Goal: Task Accomplishment & Management: Manage account settings

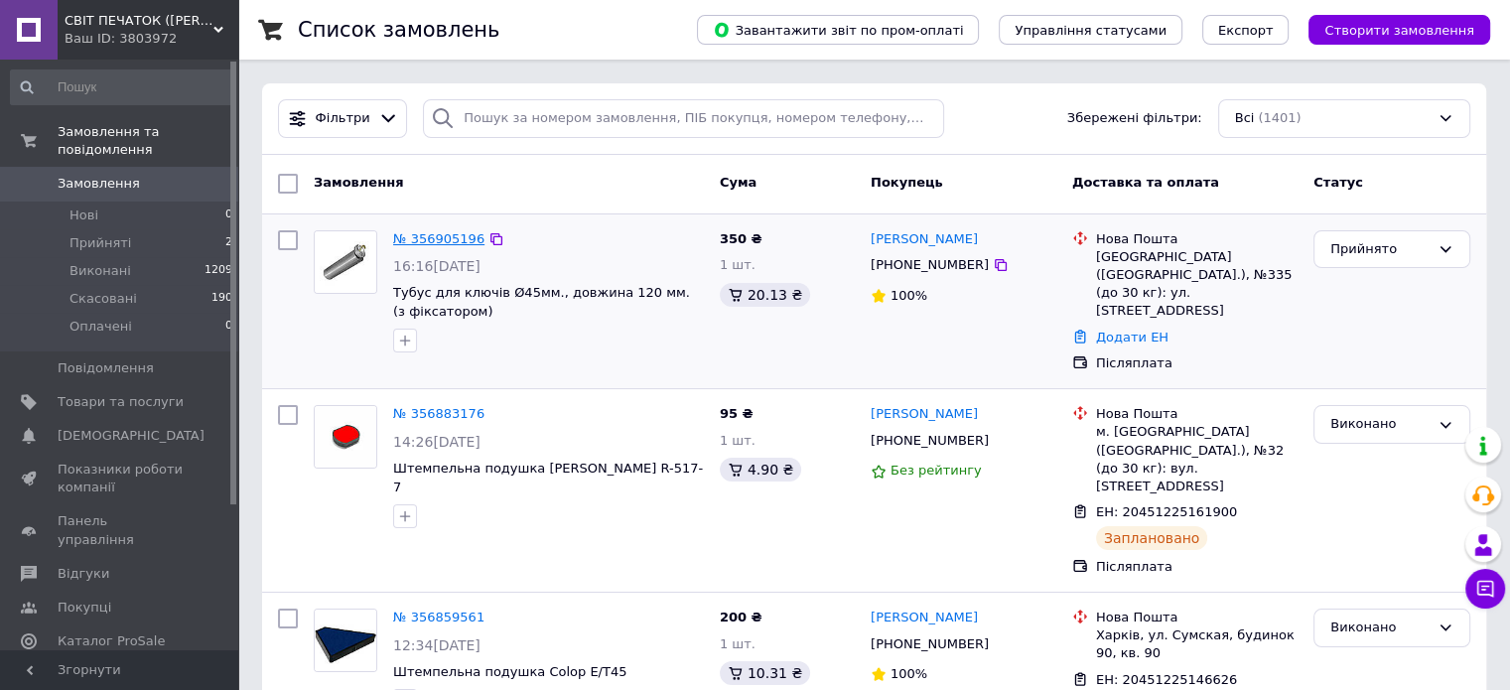
click at [437, 238] on link "№ 356905196" at bounding box center [438, 238] width 91 height 15
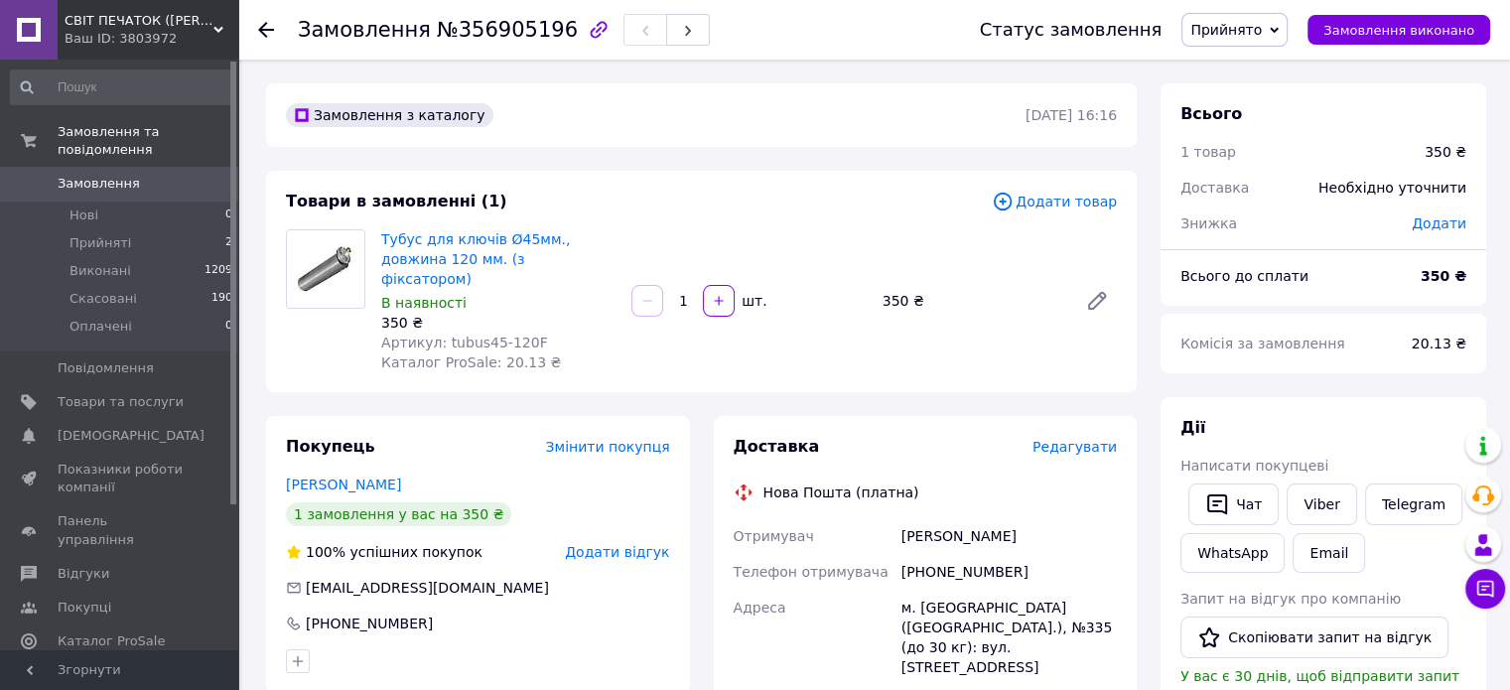
click at [962, 562] on div "+380663690690" at bounding box center [1008, 572] width 223 height 36
drag, startPoint x: 962, startPoint y: 562, endPoint x: 962, endPoint y: 551, distance: 10.9
click at [962, 560] on div "+380663690690" at bounding box center [1008, 572] width 223 height 36
click at [962, 554] on div "+380663690690" at bounding box center [1008, 572] width 223 height 36
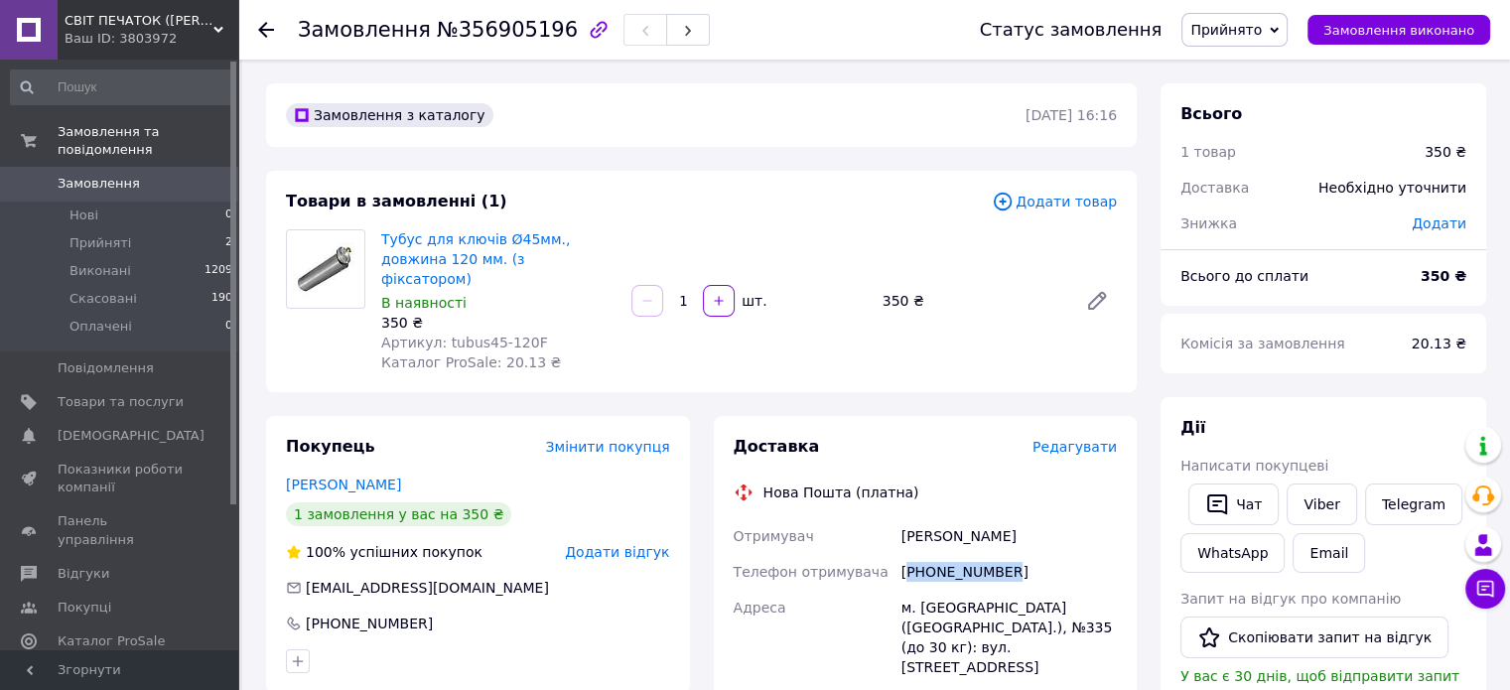
click at [933, 554] on div "+380663690690" at bounding box center [1008, 572] width 223 height 36
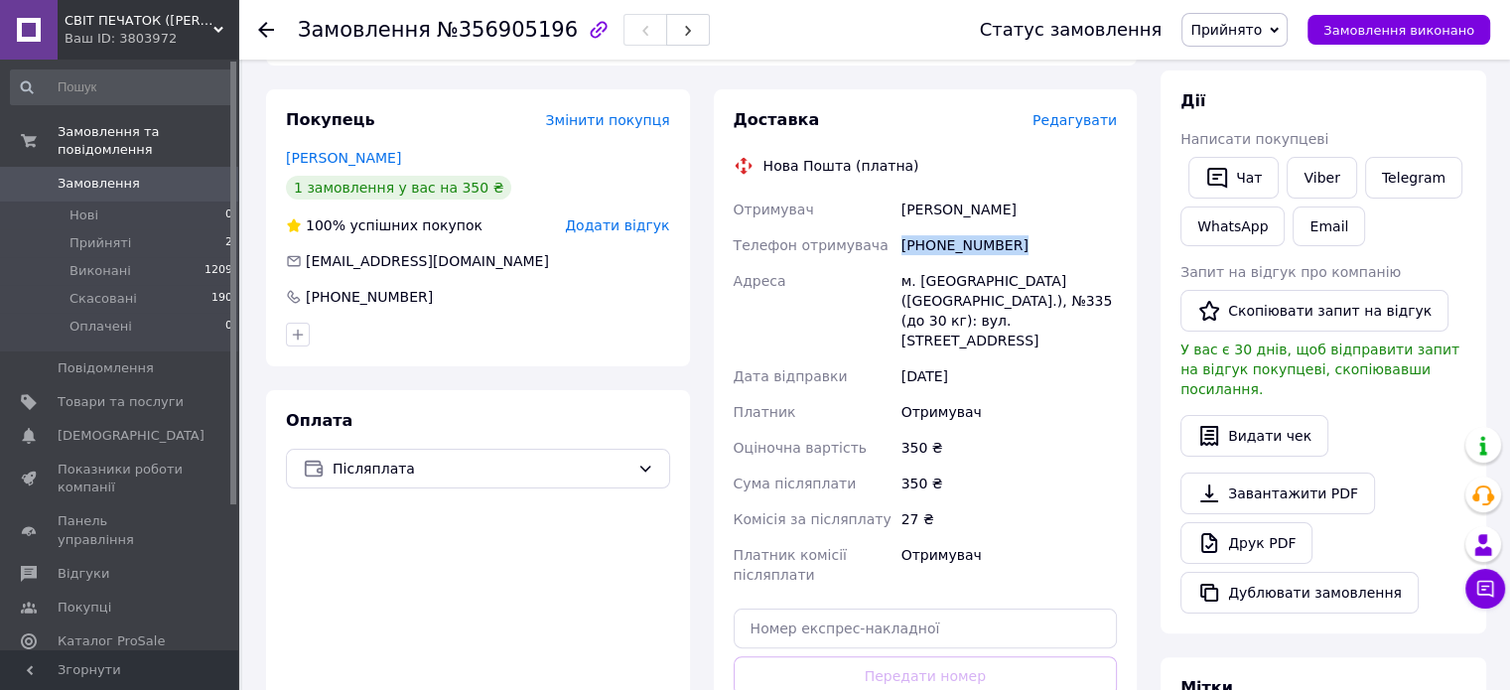
scroll to position [397, 0]
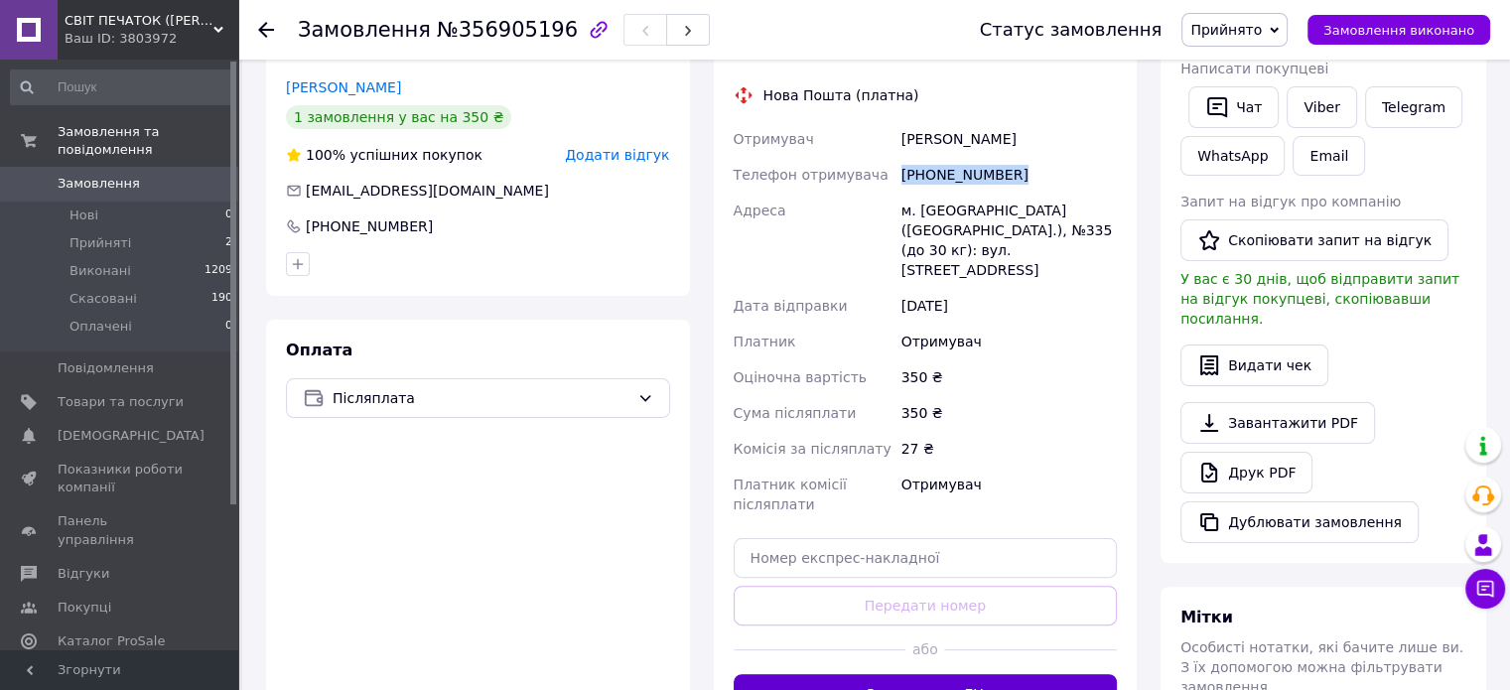
click at [989, 674] on button "Згенерувати ЕН" at bounding box center [926, 694] width 384 height 40
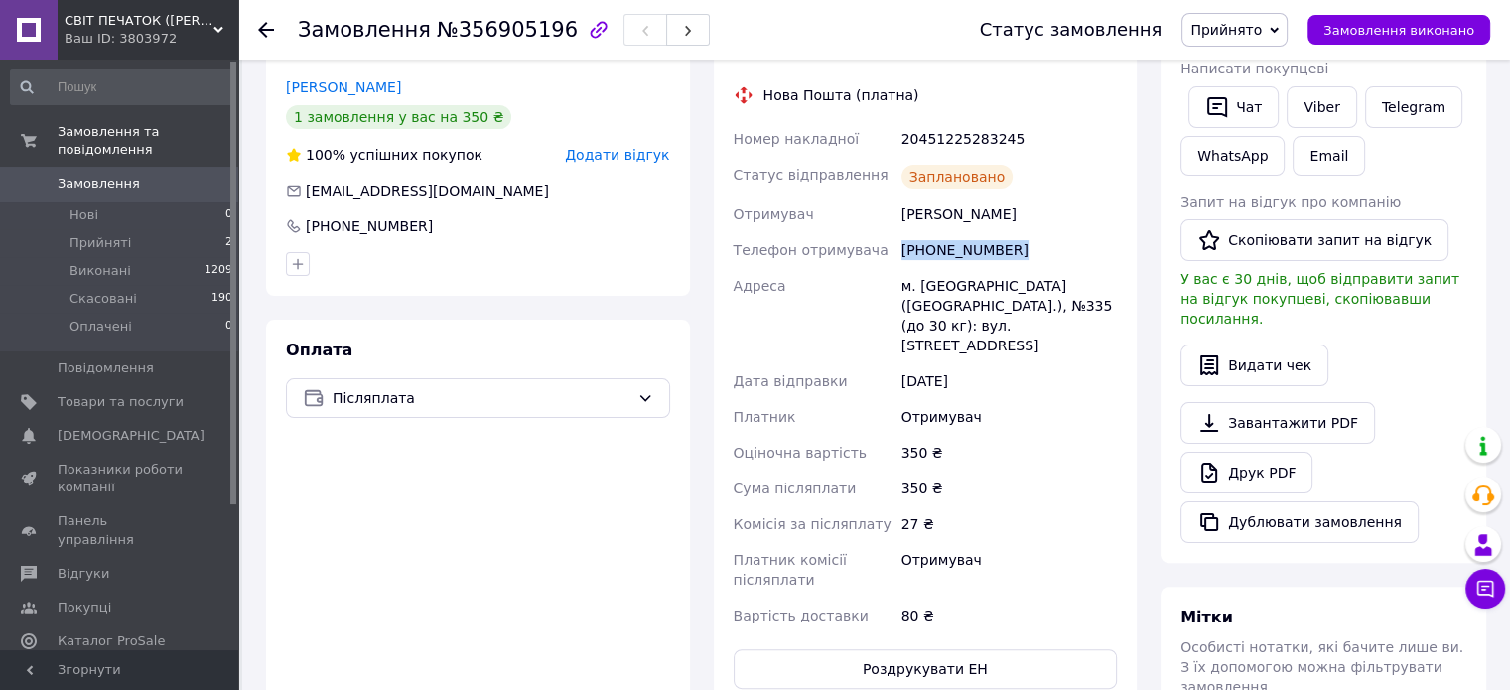
scroll to position [199, 0]
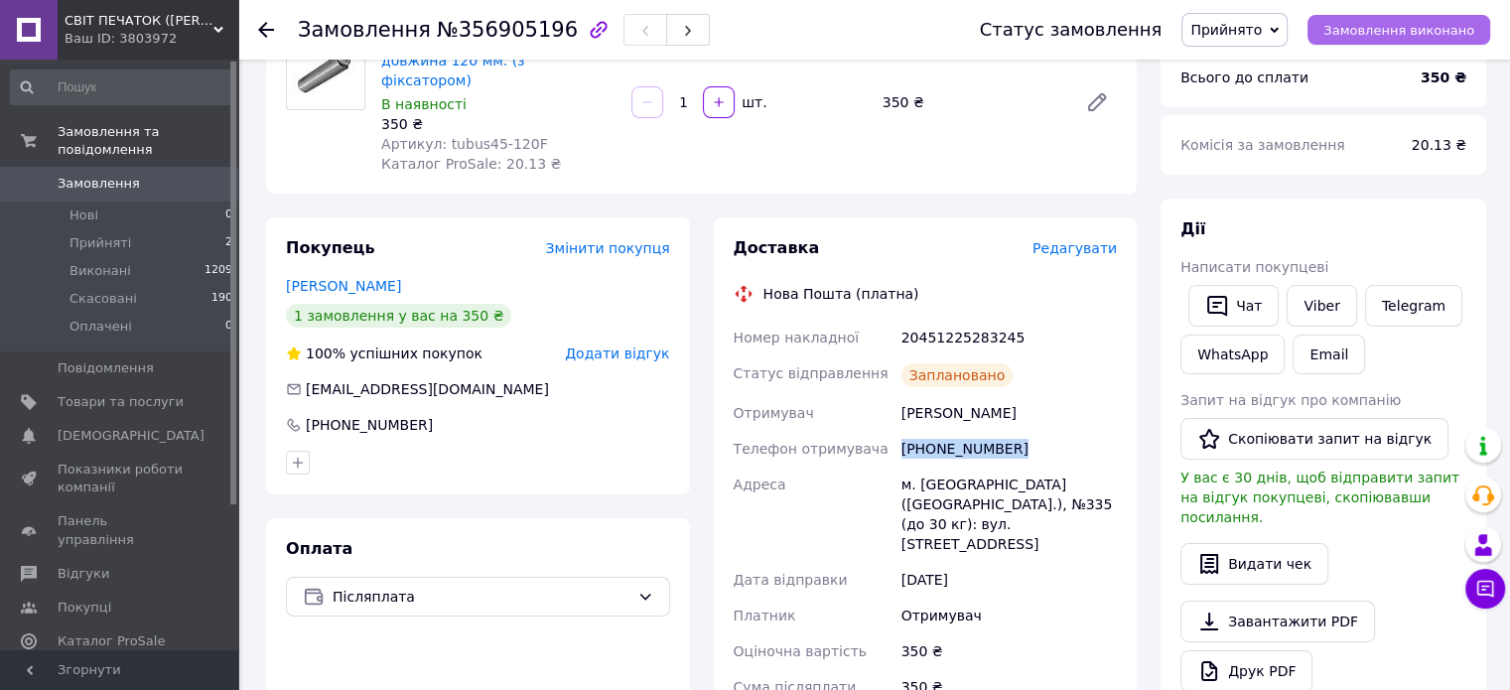
click at [1349, 26] on span "Замовлення виконано" at bounding box center [1398, 30] width 151 height 15
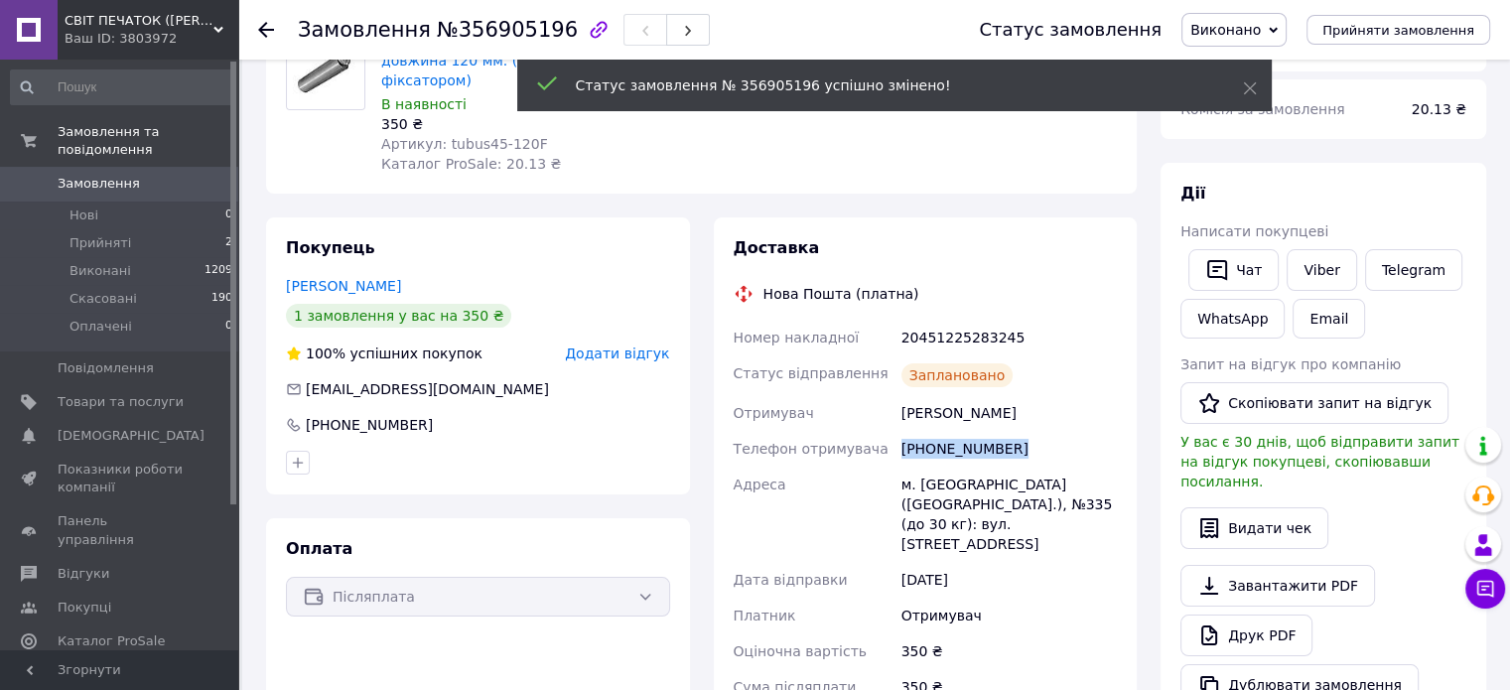
click at [179, 175] on span "Замовлення" at bounding box center [121, 184] width 126 height 18
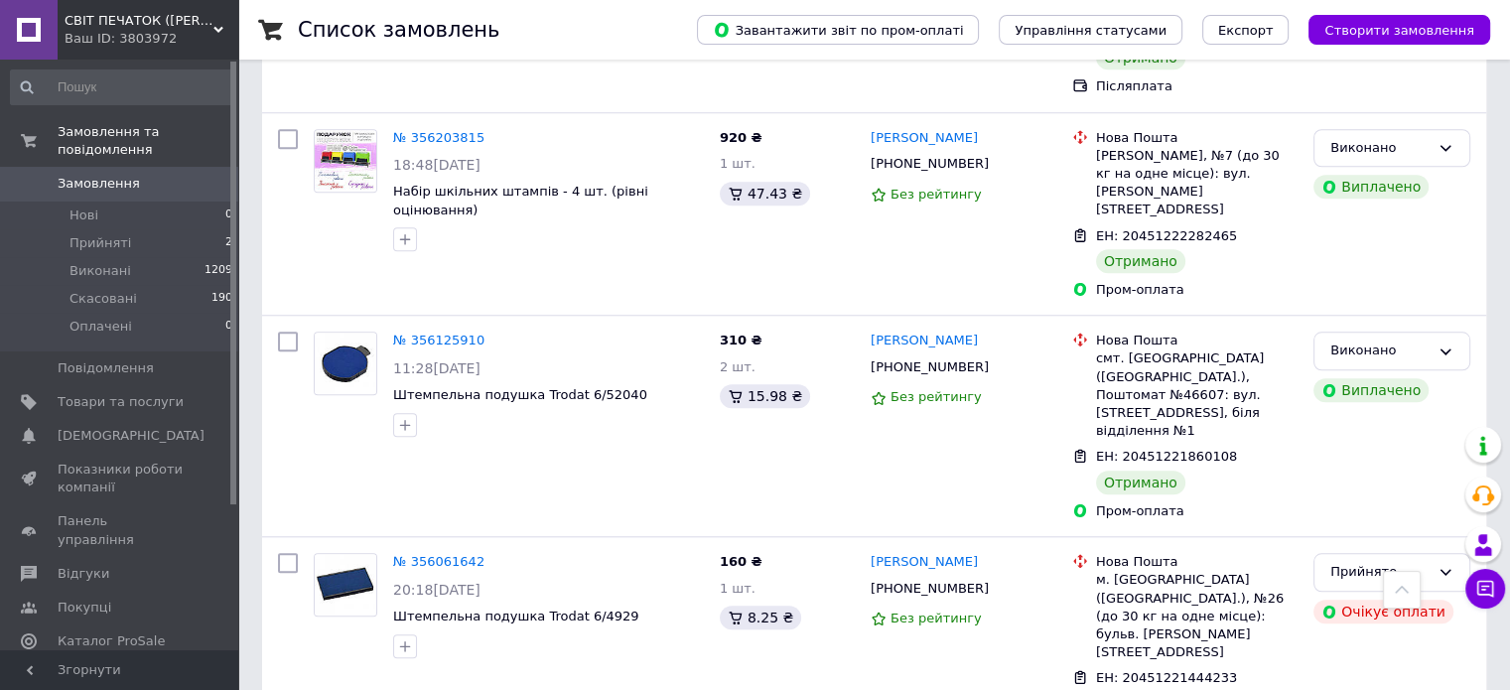
scroll to position [1886, 0]
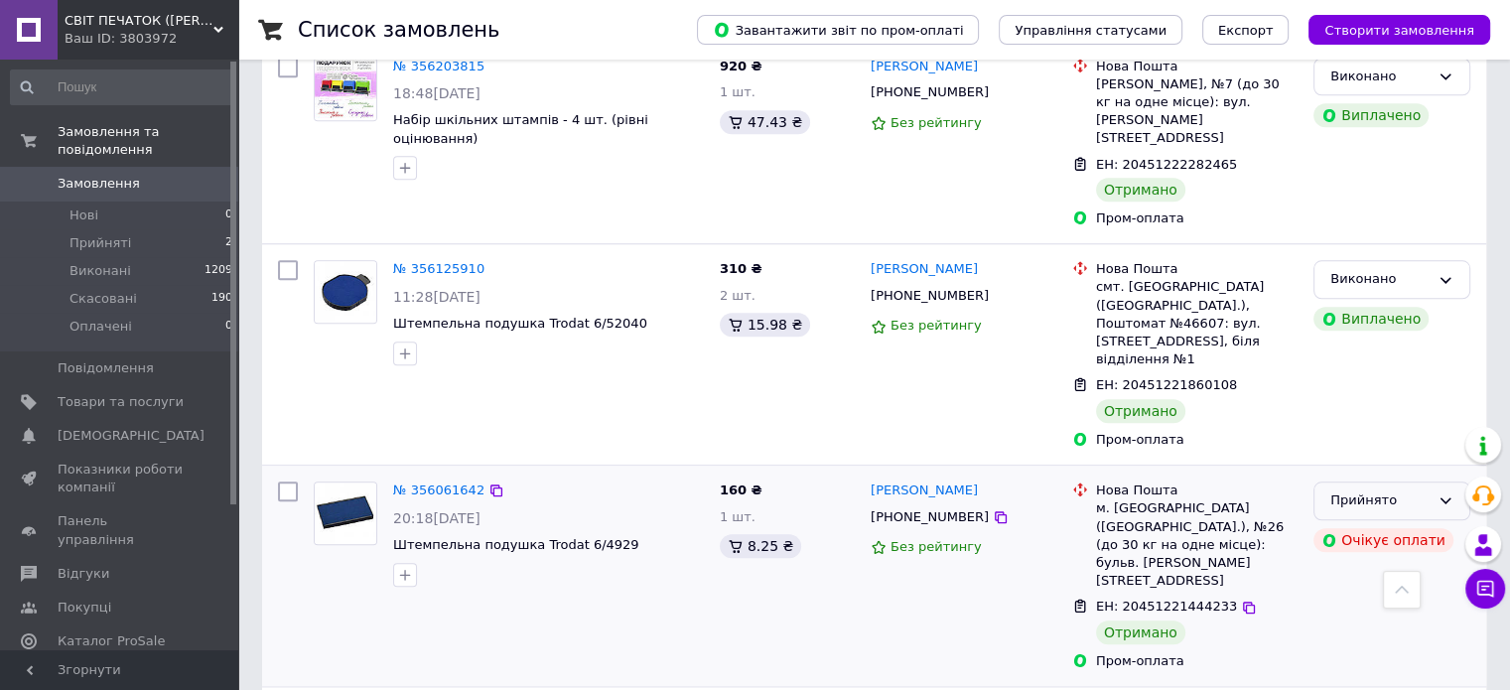
click at [1361, 490] on div "Прийнято" at bounding box center [1379, 500] width 99 height 21
click at [1361, 524] on li "Виконано" at bounding box center [1391, 542] width 155 height 37
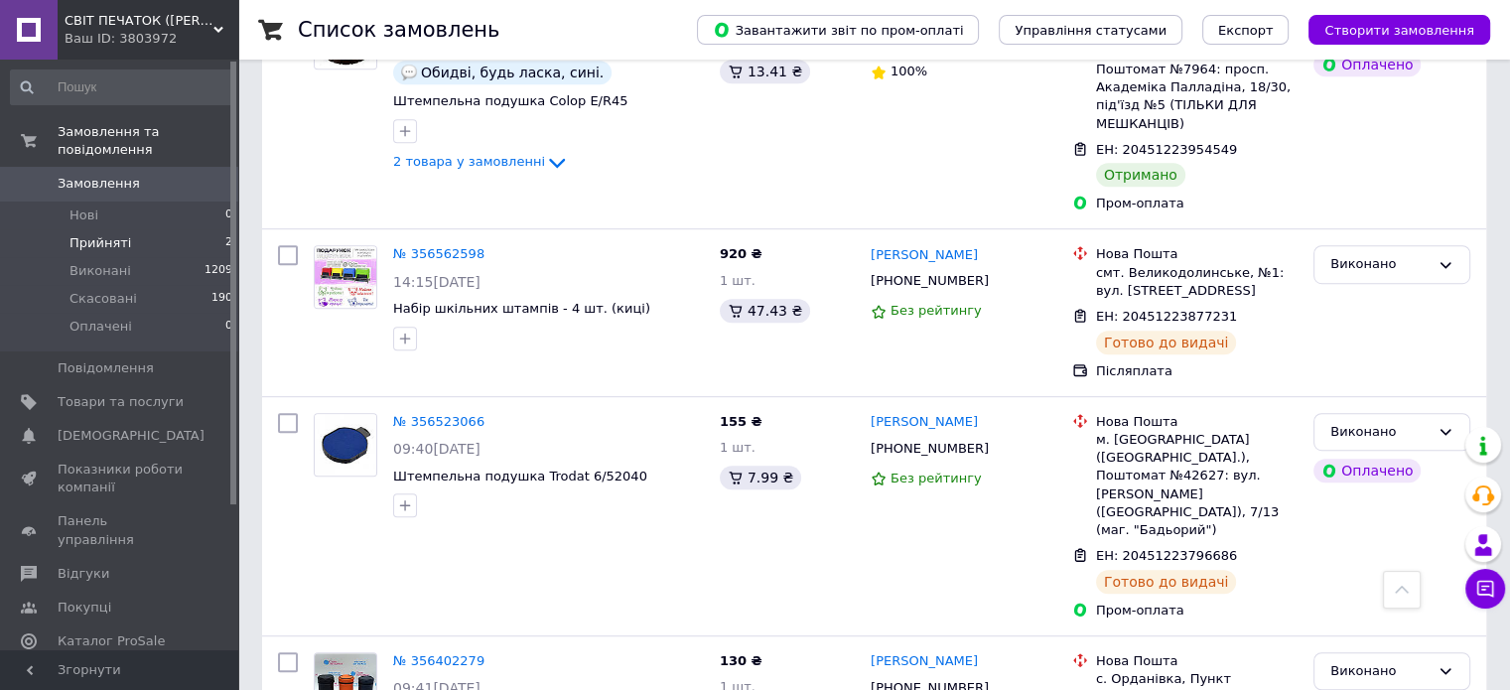
click at [118, 234] on span "Прийняті" at bounding box center [100, 243] width 62 height 18
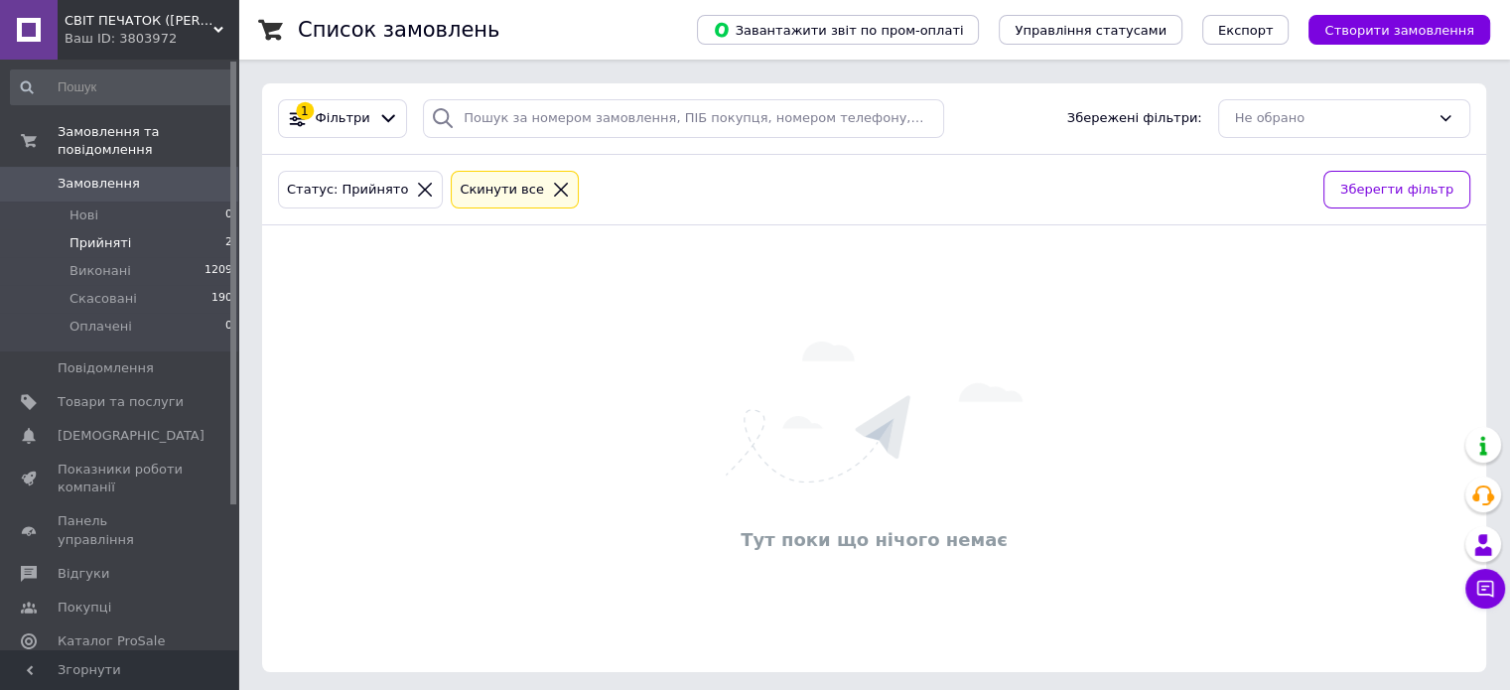
click at [552, 182] on icon at bounding box center [561, 190] width 18 height 18
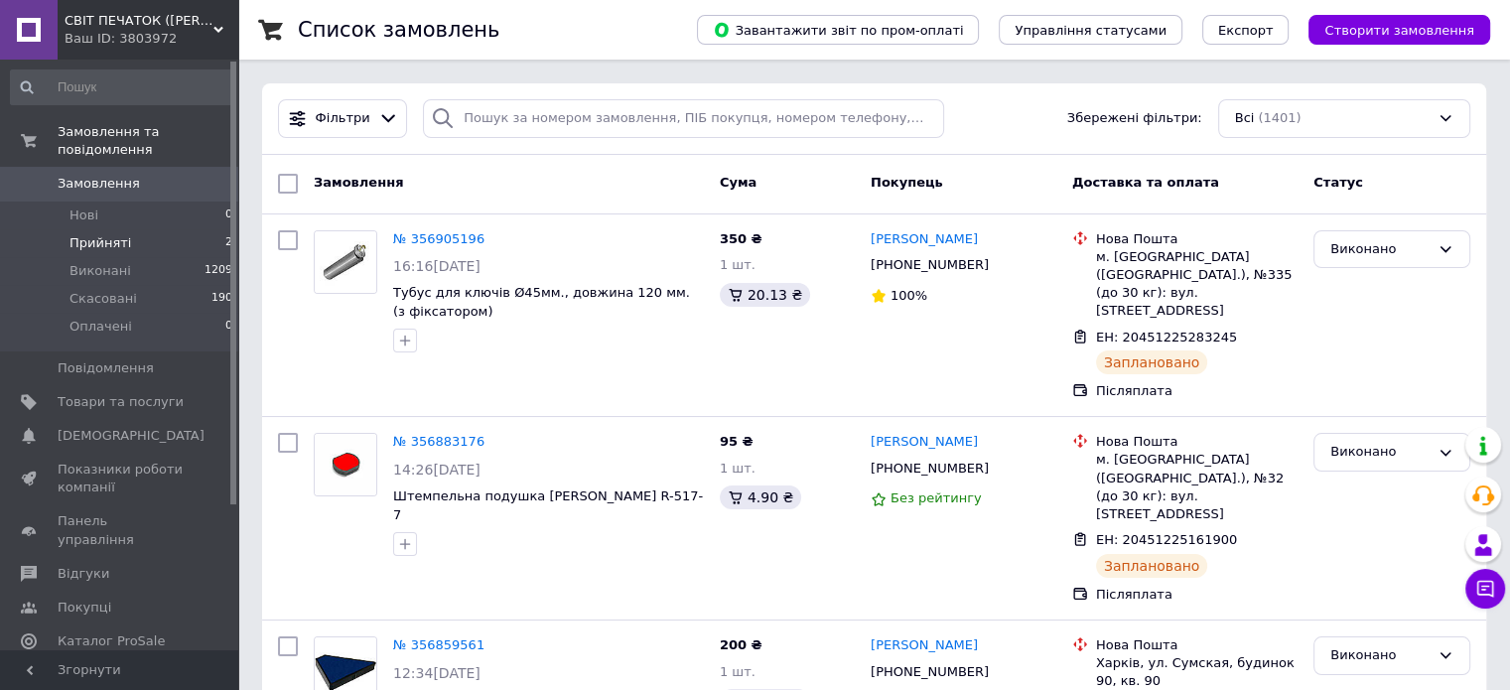
click at [164, 229] on li "Прийняті 2" at bounding box center [122, 243] width 244 height 28
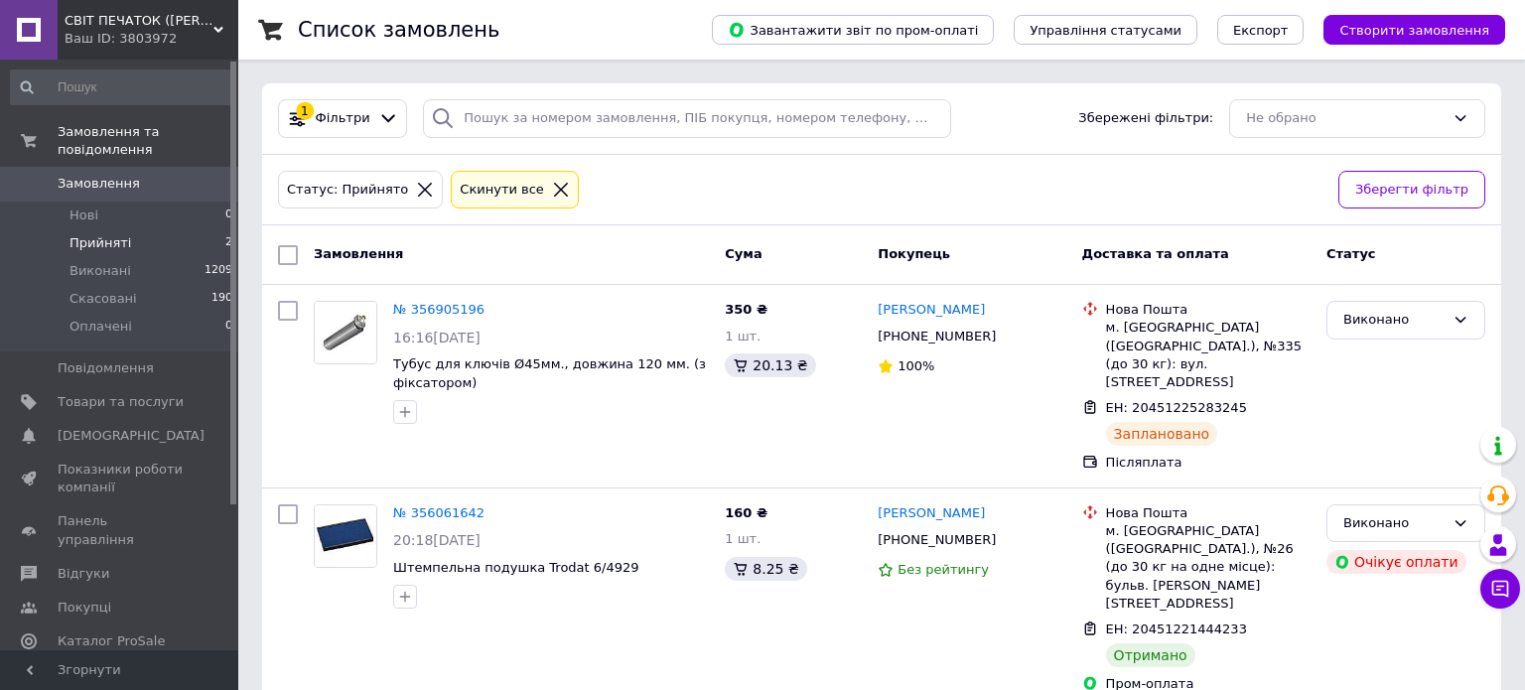
click at [107, 175] on span "Замовлення" at bounding box center [99, 184] width 82 height 18
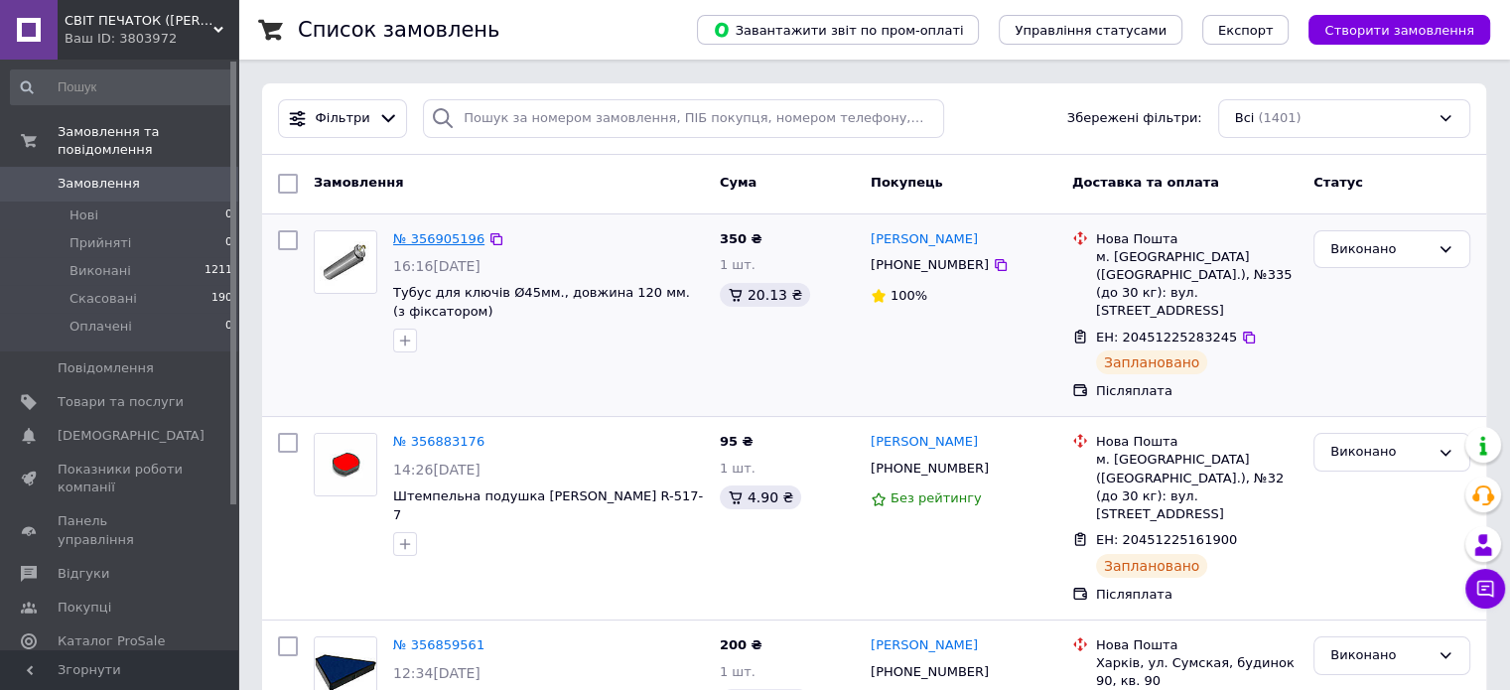
click at [429, 237] on link "№ 356905196" at bounding box center [438, 238] width 91 height 15
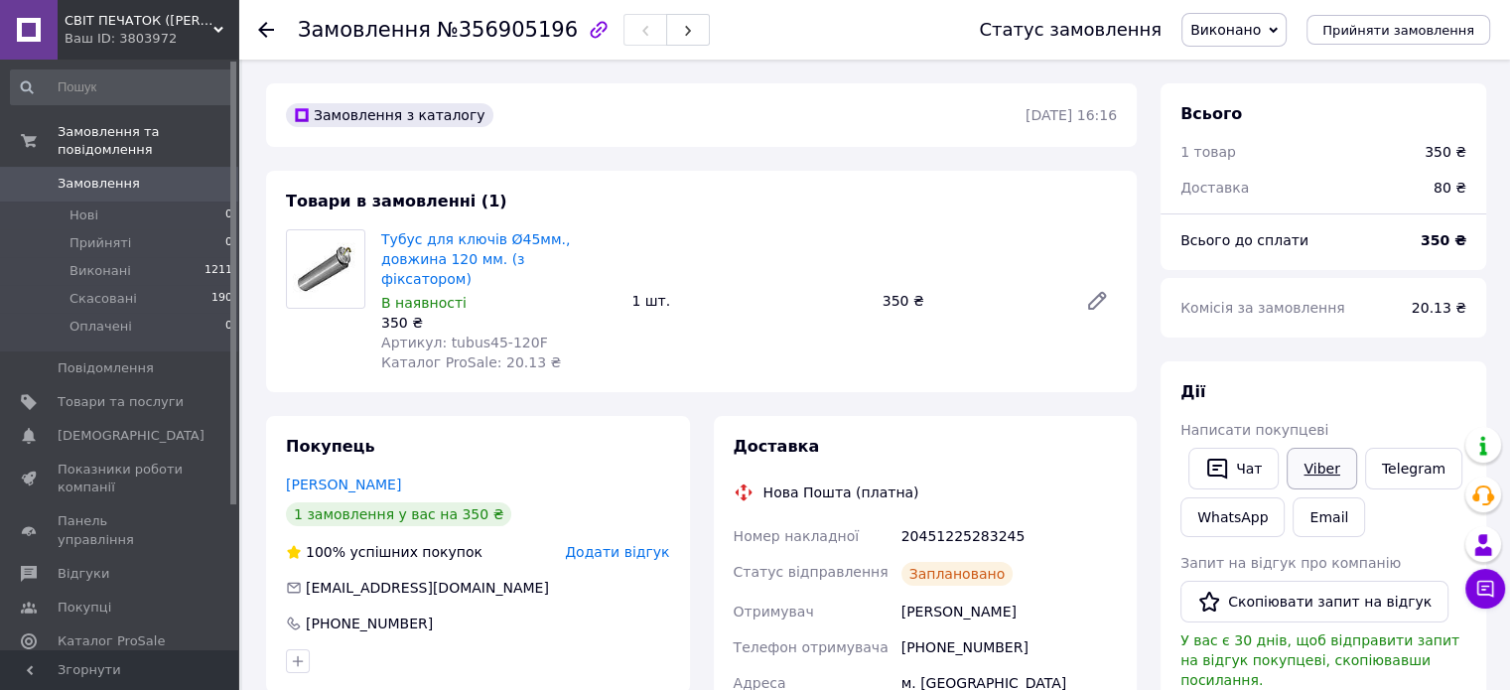
click at [1318, 468] on link "Viber" at bounding box center [1320, 469] width 69 height 42
click at [139, 175] on span "Замовлення" at bounding box center [121, 184] width 126 height 18
